Goal: Use online tool/utility

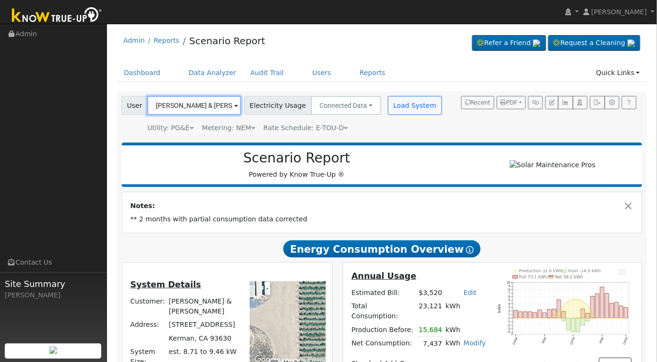
click at [187, 96] on input "[PERSON_NAME] & [PERSON_NAME]" at bounding box center [194, 105] width 94 height 19
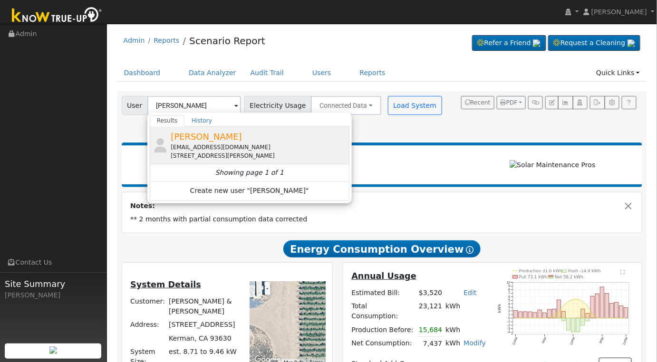
click at [267, 156] on div "[STREET_ADDRESS][PERSON_NAME]" at bounding box center [259, 156] width 176 height 9
type input "[PERSON_NAME]"
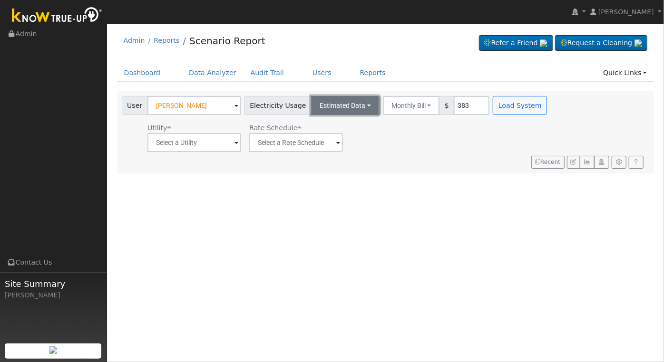
click at [353, 102] on button "Estimated Data" at bounding box center [345, 105] width 68 height 19
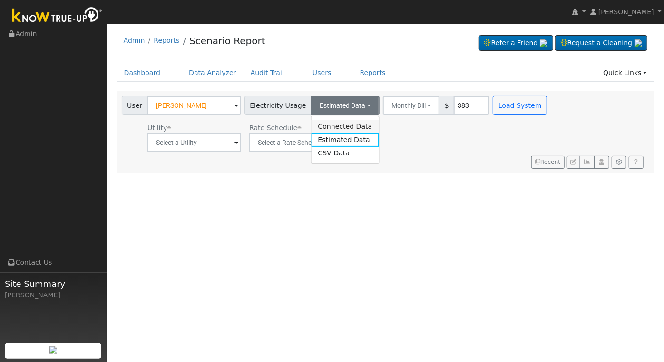
click at [338, 120] on link "Connected Data" at bounding box center [344, 126] width 67 height 13
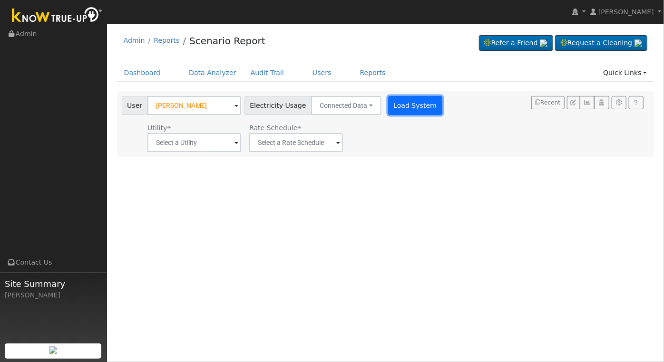
click at [388, 111] on button "Load System" at bounding box center [415, 105] width 54 height 19
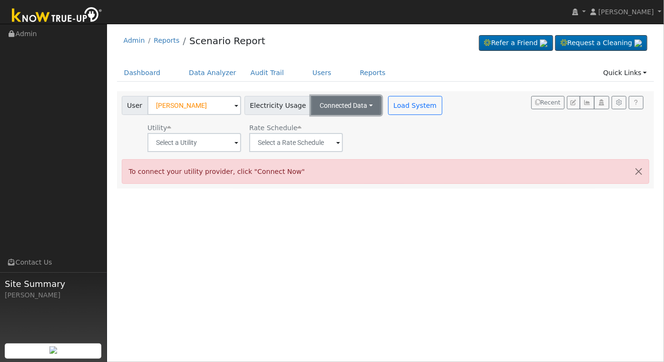
click at [354, 108] on button "Connected Data" at bounding box center [346, 105] width 70 height 19
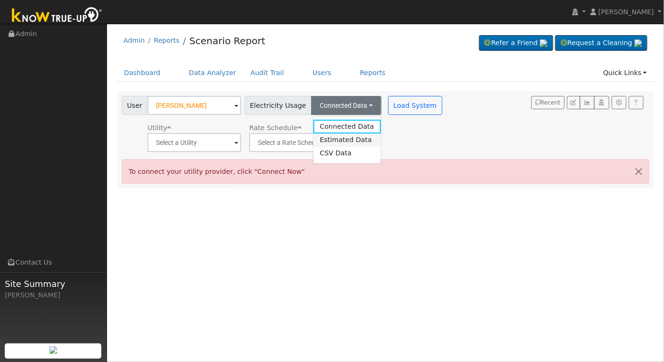
click at [327, 144] on link "Estimated Data" at bounding box center [346, 140] width 67 height 13
